Goal: Task Accomplishment & Management: Use online tool/utility

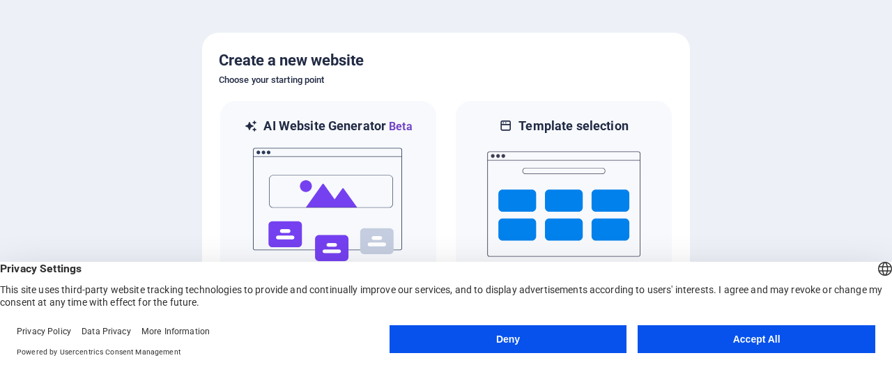
click at [673, 339] on button "Accept All" at bounding box center [757, 339] width 238 height 28
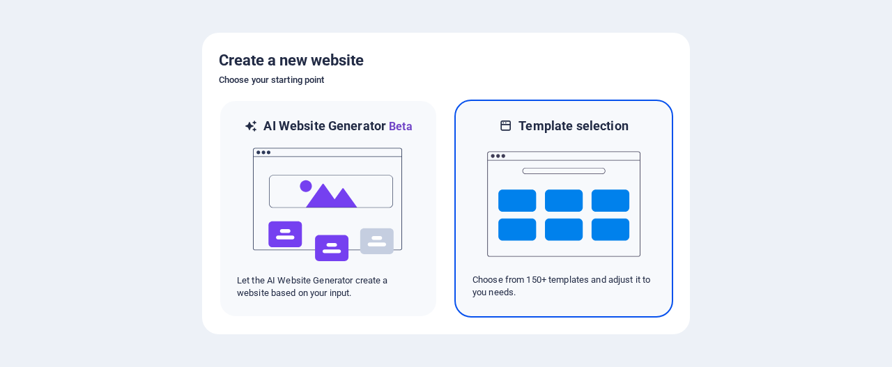
click at [537, 217] on img at bounding box center [563, 204] width 153 height 139
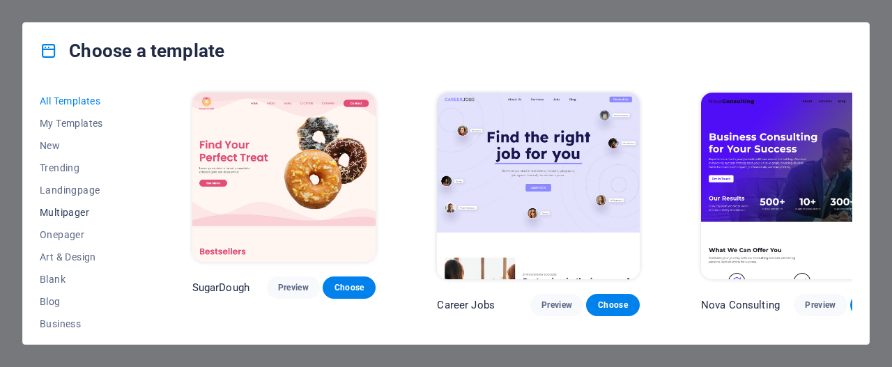
click at [53, 219] on button "Multipager" at bounding box center [85, 212] width 91 height 22
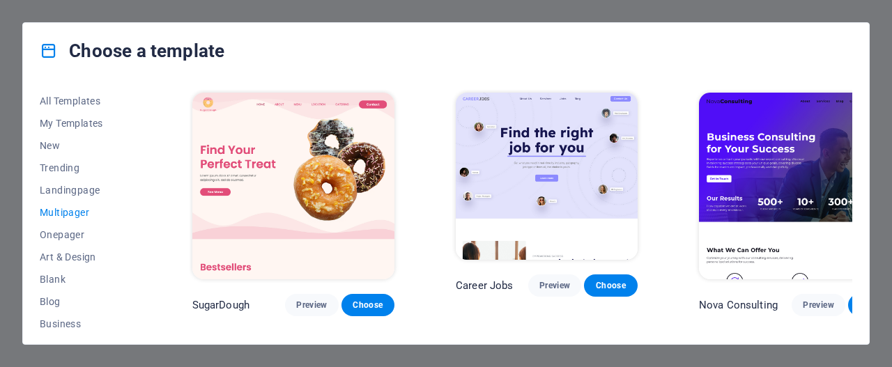
click at [75, 211] on span "Multipager" at bounding box center [85, 212] width 91 height 11
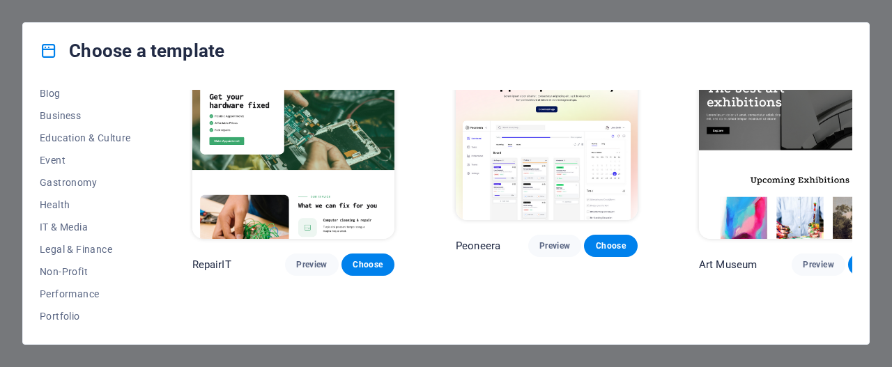
scroll to position [208, 0]
click at [54, 234] on button "IT & Media" at bounding box center [85, 228] width 91 height 22
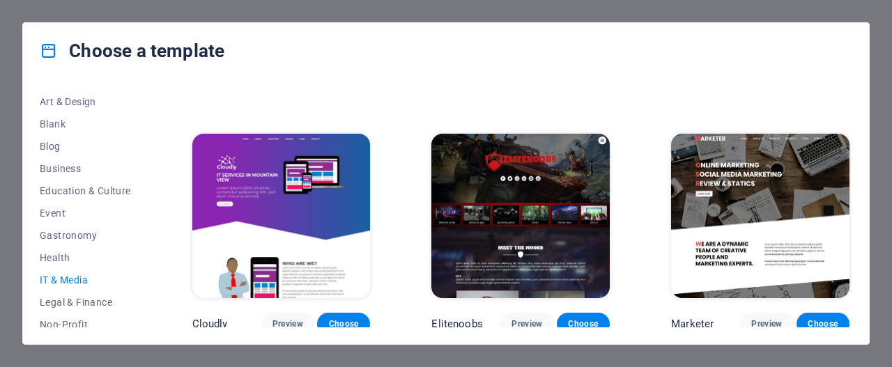
scroll to position [152, 0]
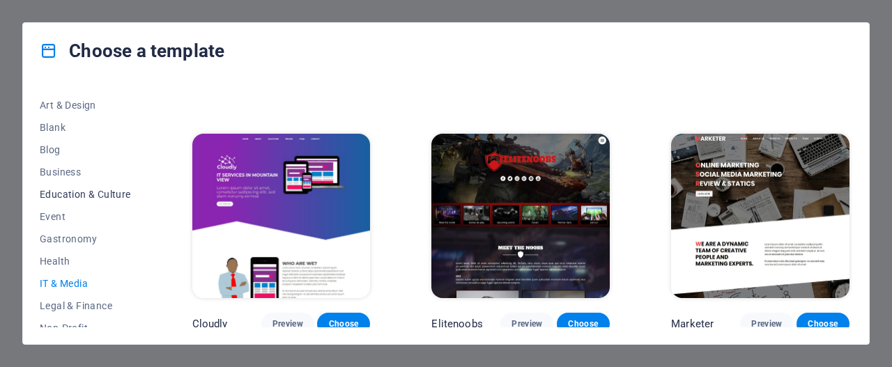
click at [54, 197] on span "Education & Culture" at bounding box center [85, 194] width 91 height 11
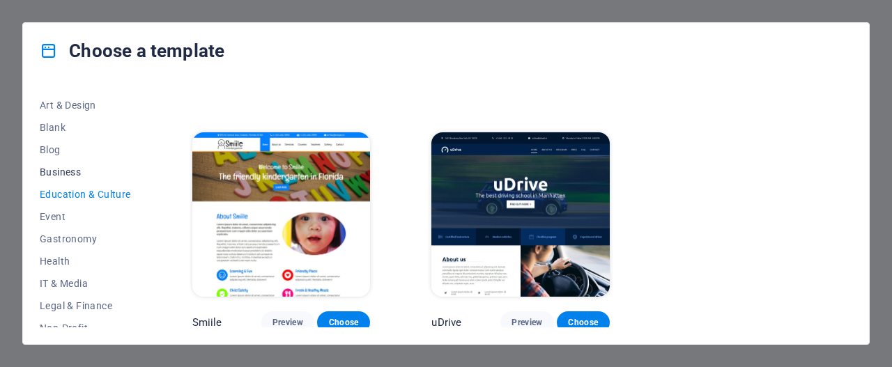
click at [45, 174] on span "Business" at bounding box center [85, 172] width 91 height 11
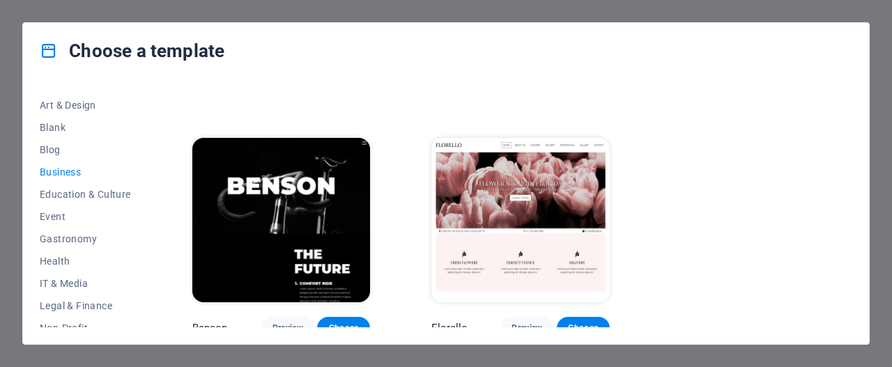
scroll to position [485, 0]
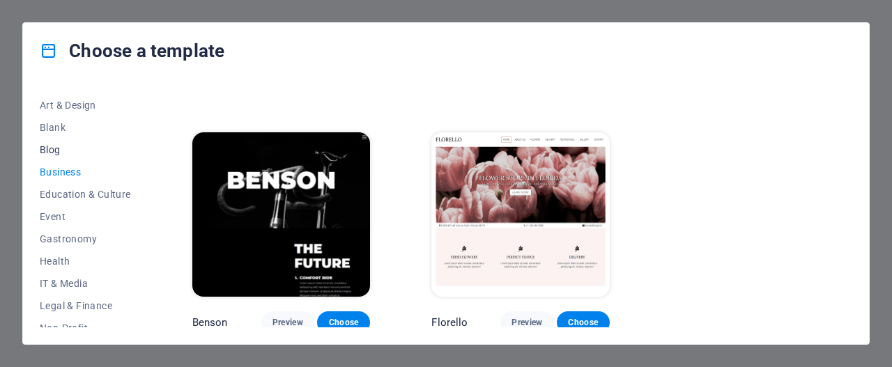
click at [50, 153] on span "Blog" at bounding box center [85, 149] width 91 height 11
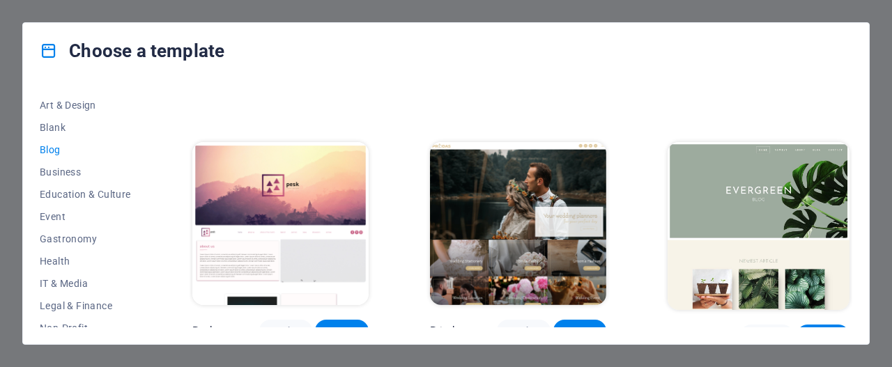
scroll to position [1801, 0]
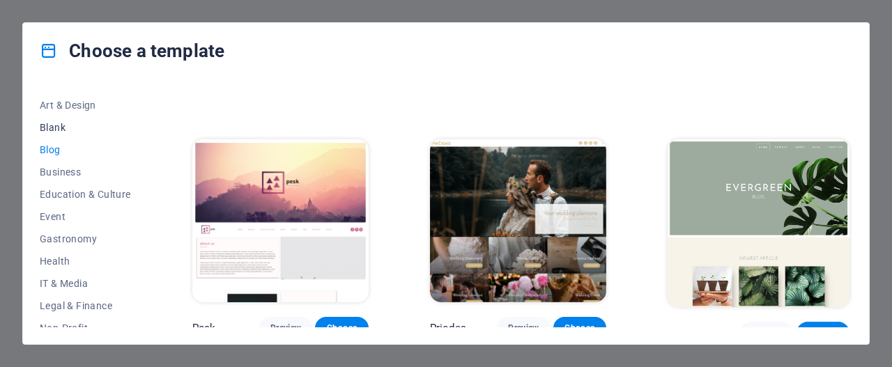
click at [48, 132] on span "Blank" at bounding box center [85, 127] width 91 height 11
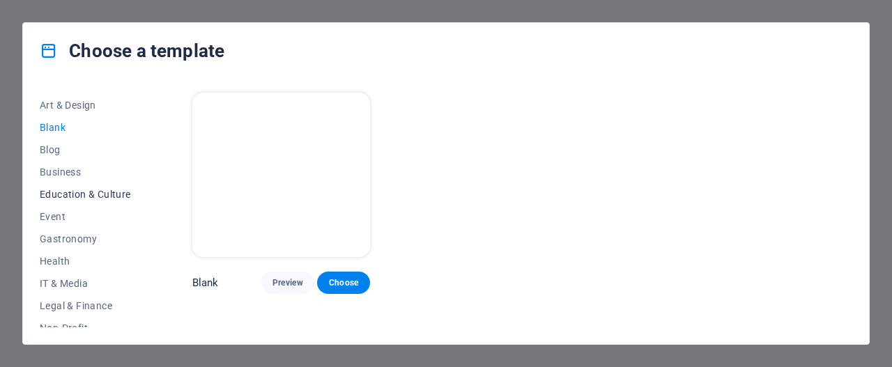
click at [63, 197] on span "Education & Culture" at bounding box center [85, 194] width 91 height 11
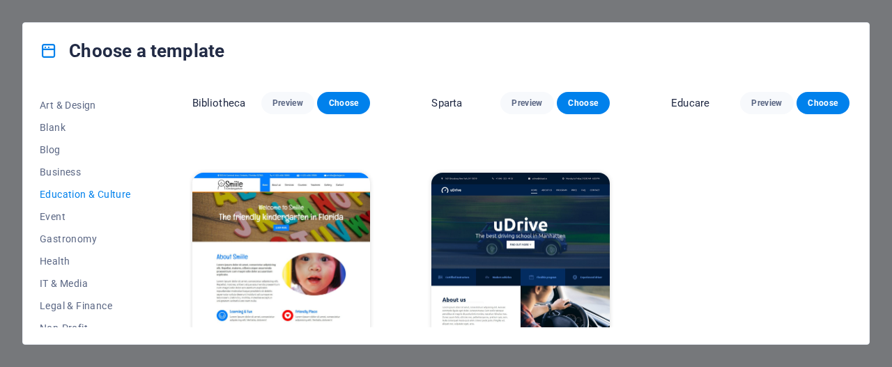
scroll to position [479, 0]
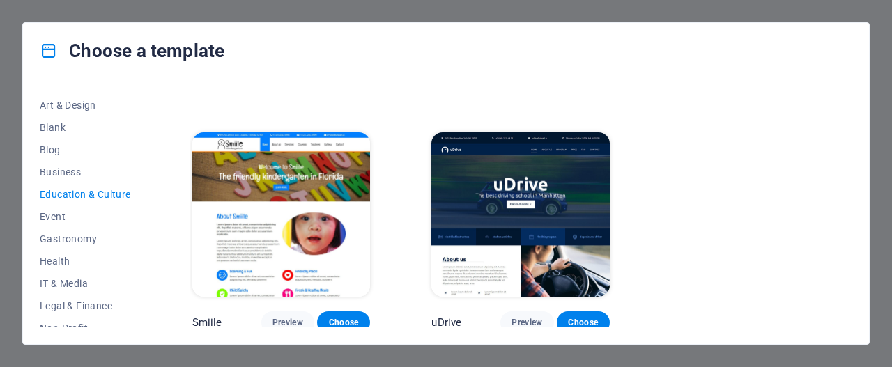
click at [578, 239] on img at bounding box center [520, 214] width 178 height 164
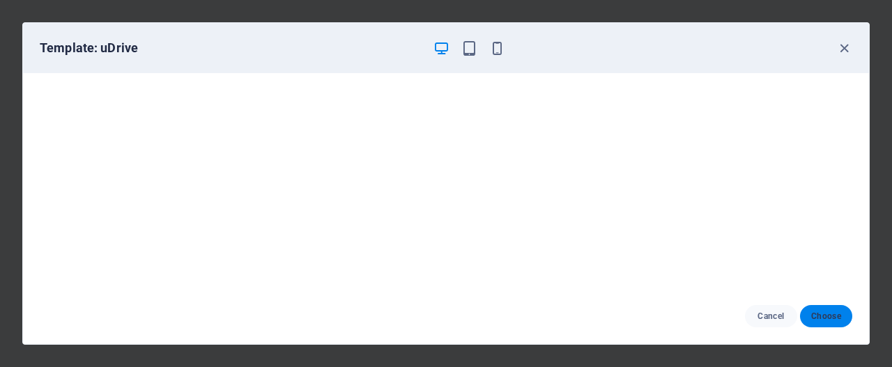
click at [836, 319] on span "Choose" at bounding box center [826, 316] width 30 height 11
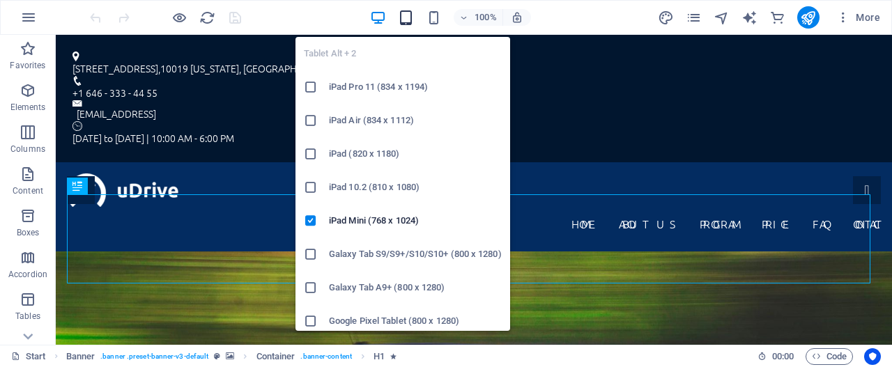
click at [406, 17] on icon "button" at bounding box center [406, 18] width 16 height 16
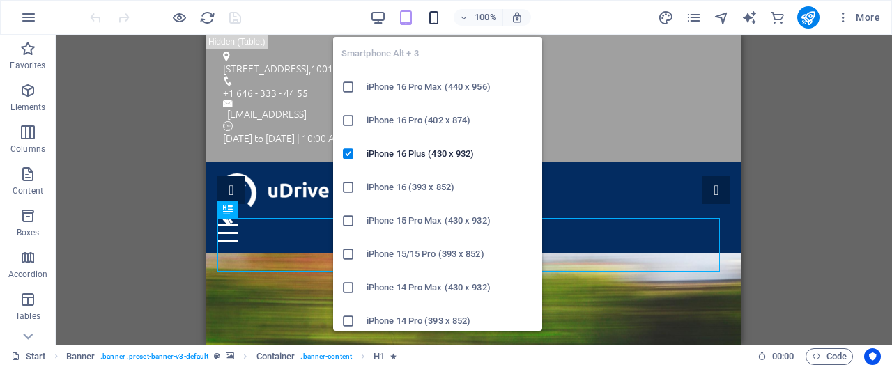
click at [432, 17] on icon "button" at bounding box center [434, 18] width 16 height 16
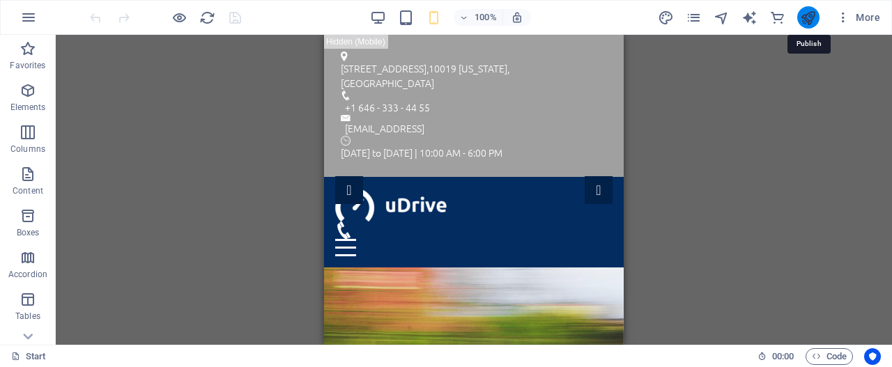
click at [803, 22] on icon "publish" at bounding box center [808, 18] width 16 height 16
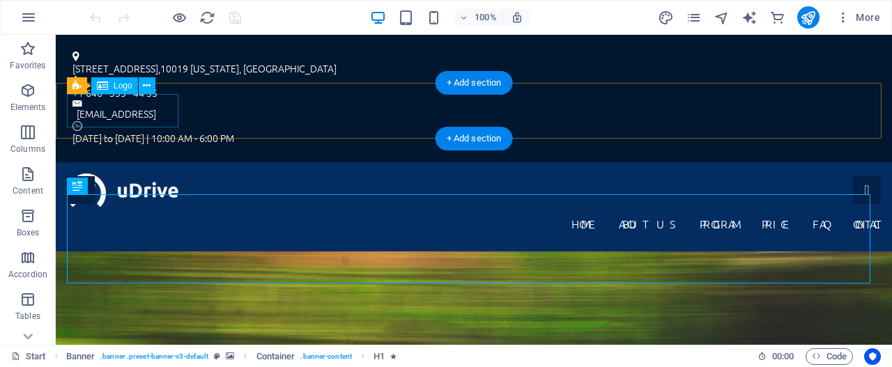
click at [142, 174] on div at bounding box center [474, 190] width 814 height 33
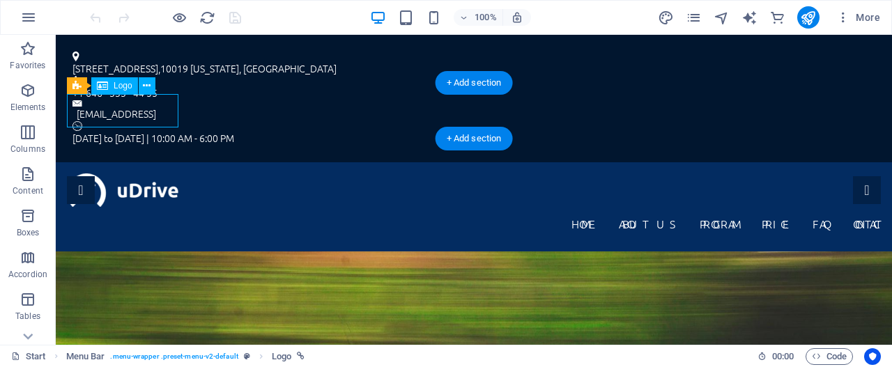
click at [142, 174] on div at bounding box center [474, 190] width 814 height 33
select select "px"
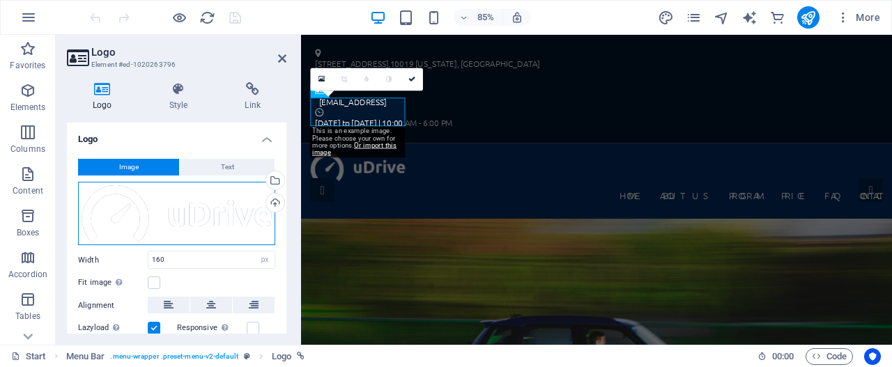
click at [190, 210] on div "Drag files here, click to choose files or select files from Files or our free s…" at bounding box center [176, 214] width 197 height 64
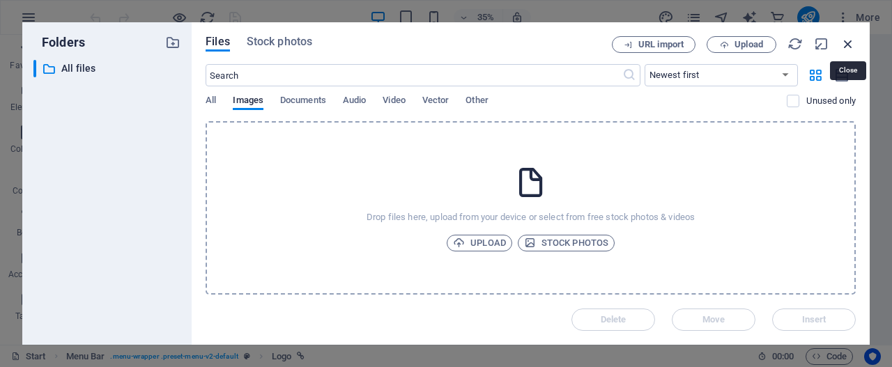
click at [843, 40] on icon "button" at bounding box center [847, 43] width 15 height 15
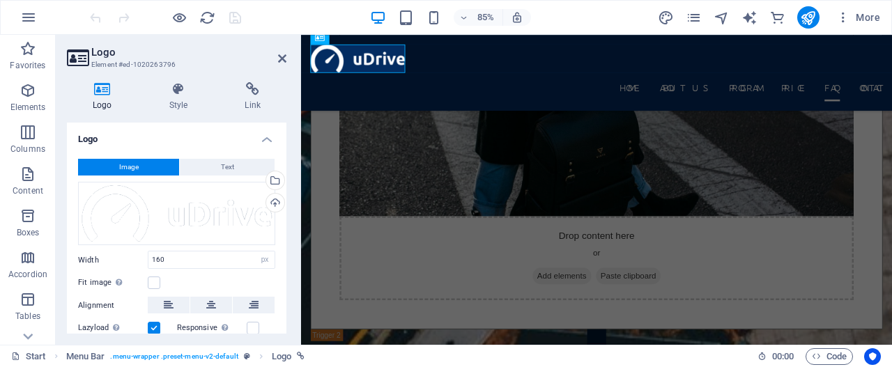
scroll to position [6918, 0]
